Goal: Complete application form: Complete application form

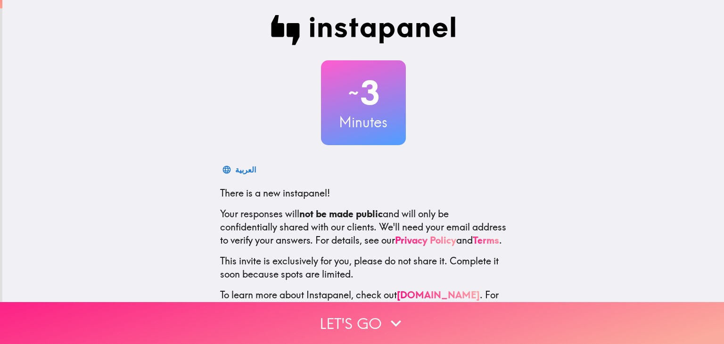
click at [435, 305] on button "Let's go" at bounding box center [362, 323] width 724 height 42
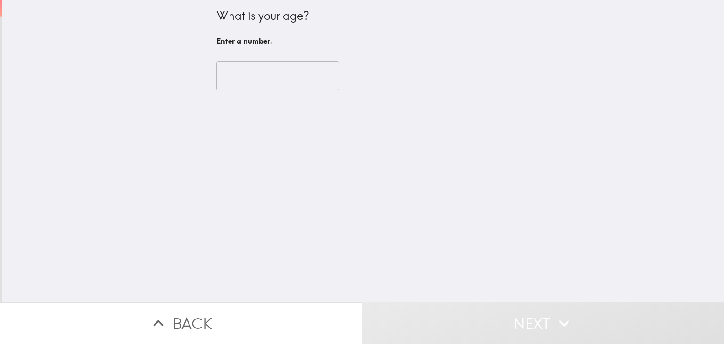
click at [265, 70] on input "number" at bounding box center [277, 75] width 123 height 29
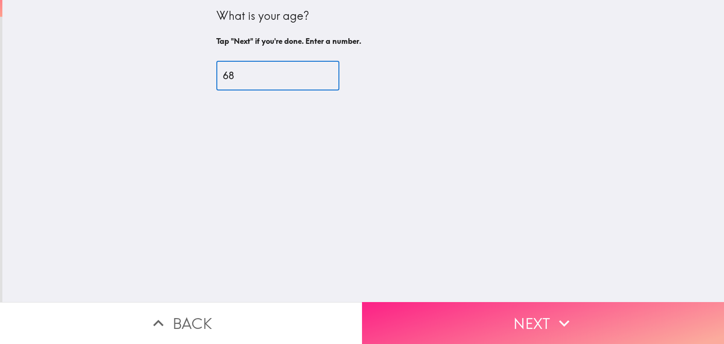
type input "68"
click at [558, 319] on icon "button" at bounding box center [564, 323] width 21 height 21
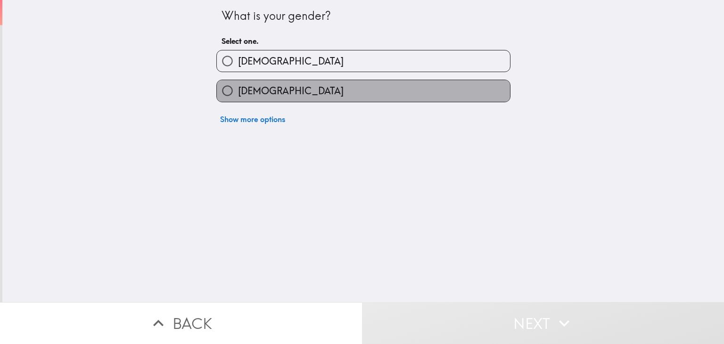
click at [339, 86] on label "[DEMOGRAPHIC_DATA]" at bounding box center [363, 90] width 293 height 21
click at [238, 86] on input "[DEMOGRAPHIC_DATA]" at bounding box center [227, 90] width 21 height 21
radio input "true"
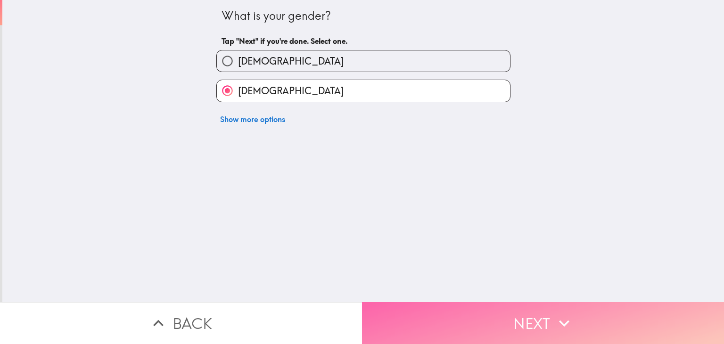
click at [510, 314] on button "Next" at bounding box center [543, 323] width 362 height 42
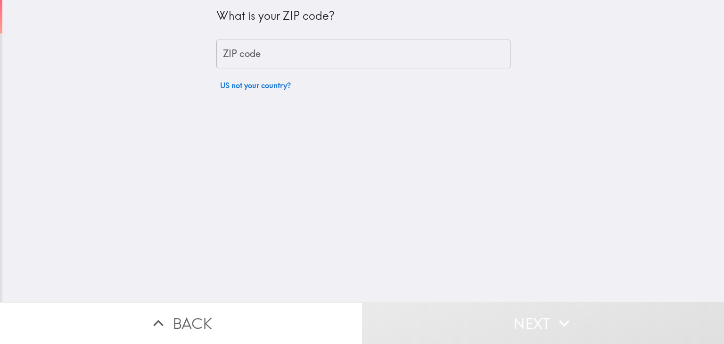
click at [301, 50] on input "ZIP code" at bounding box center [363, 54] width 294 height 29
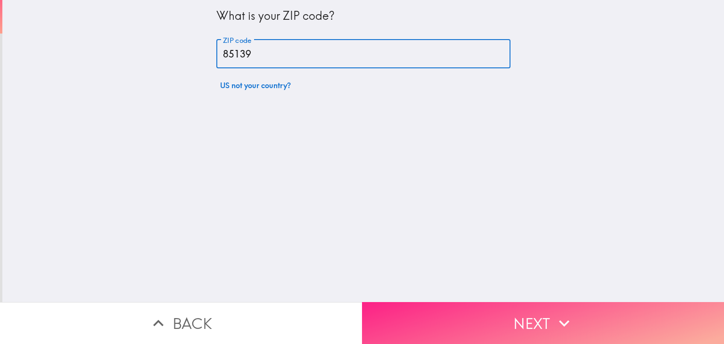
type input "85139"
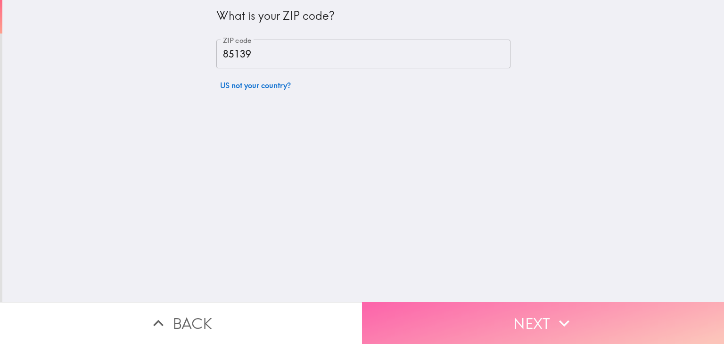
click at [453, 313] on button "Next" at bounding box center [543, 323] width 362 height 42
